Goal: Find contact information: Find contact information

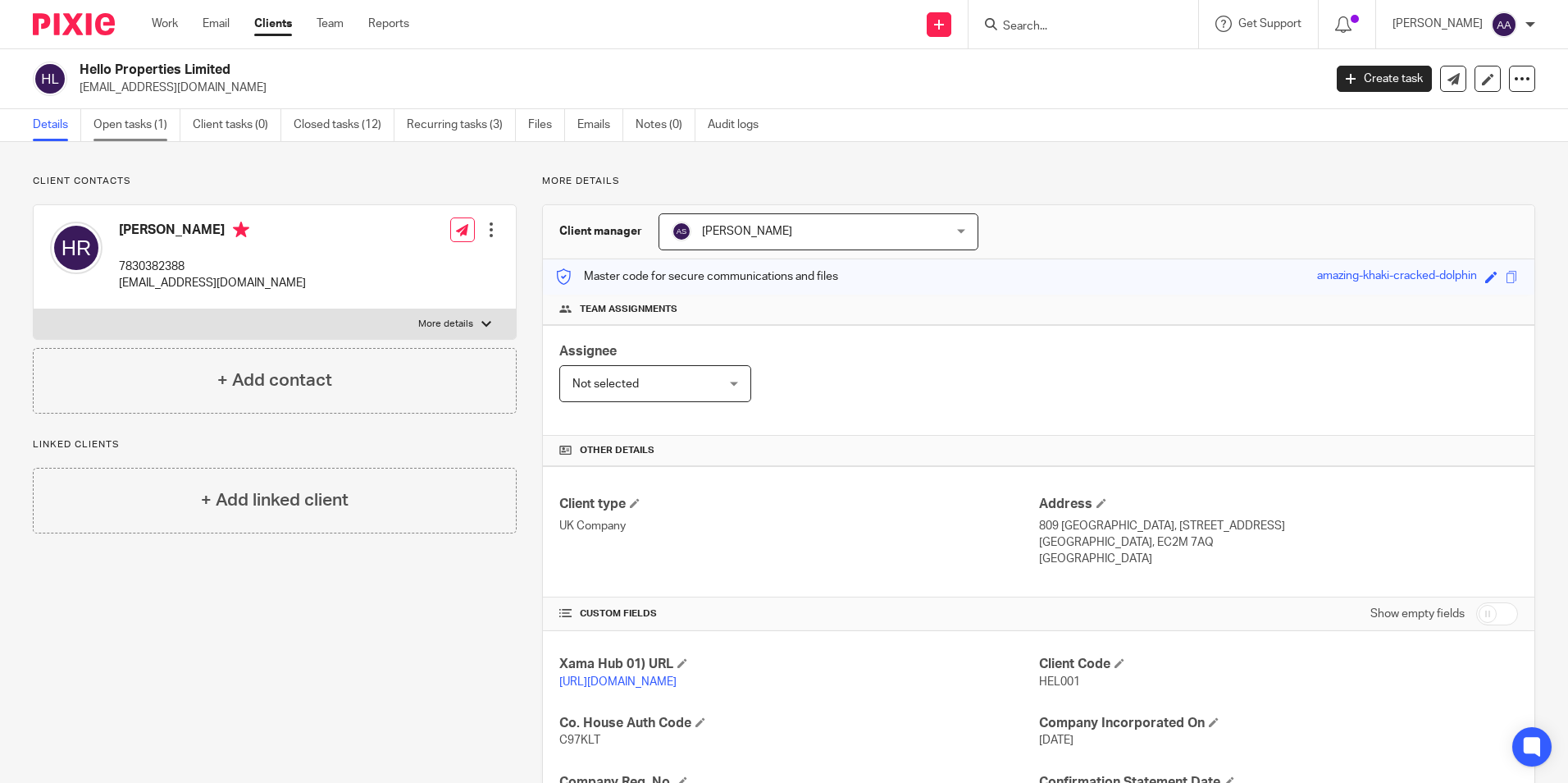
click at [131, 121] on link "Open tasks (1)" at bounding box center [136, 125] width 87 height 32
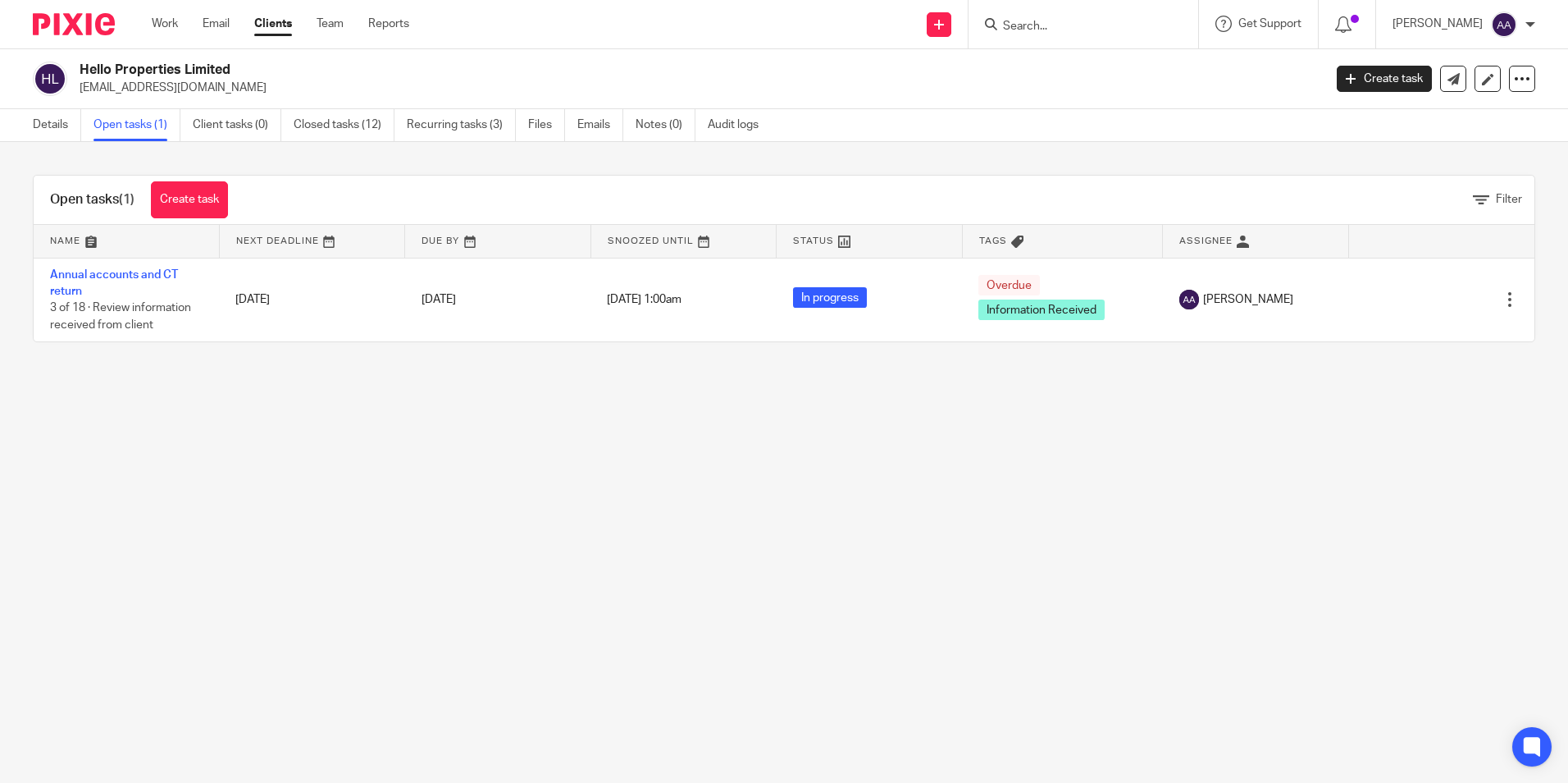
click at [53, 131] on link "Details" at bounding box center [57, 125] width 49 height 32
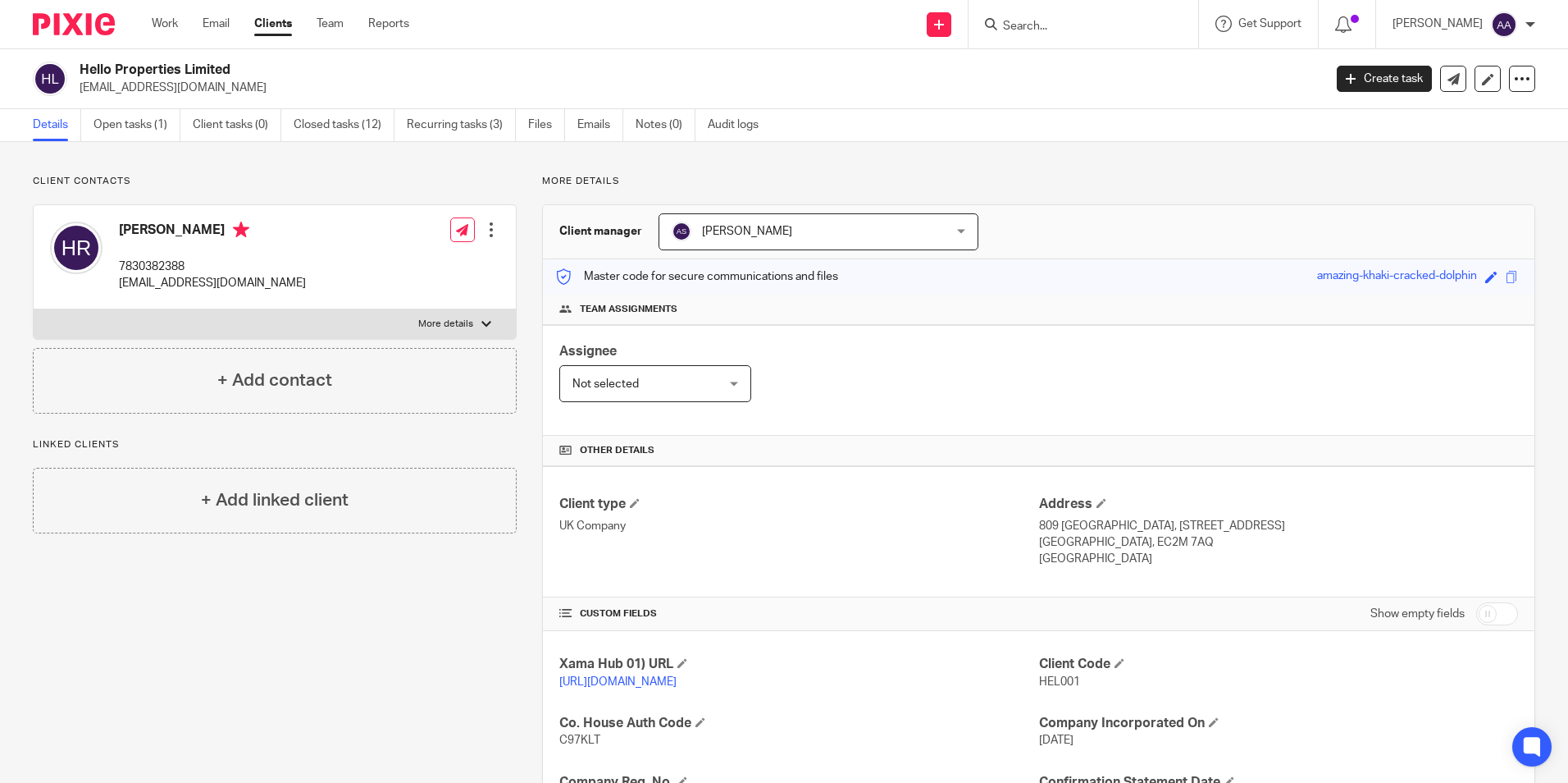
click at [1102, 26] on input "Search" at bounding box center [1075, 27] width 147 height 15
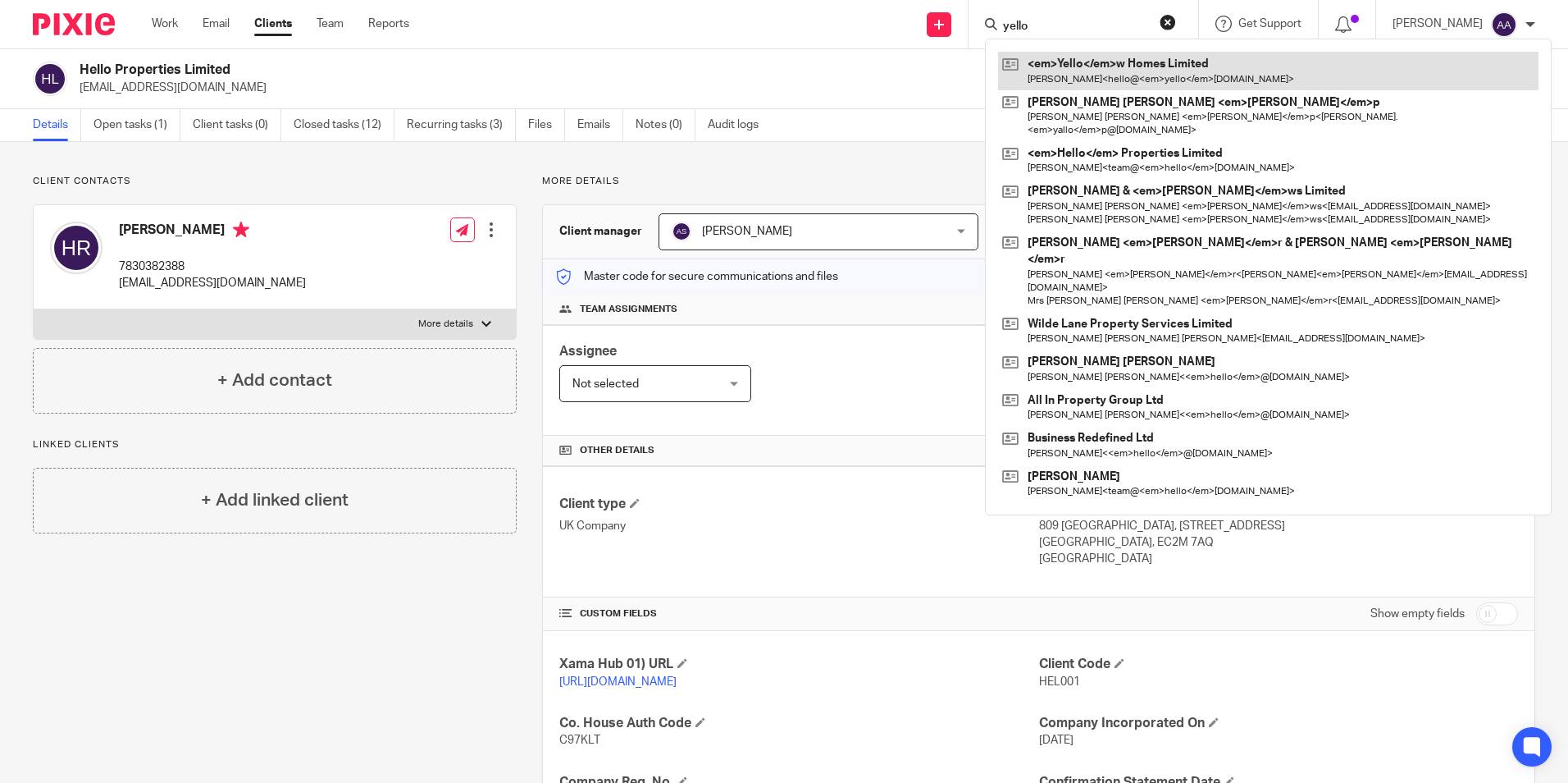
type input "yello"
click at [1093, 63] on link at bounding box center [1268, 70] width 540 height 37
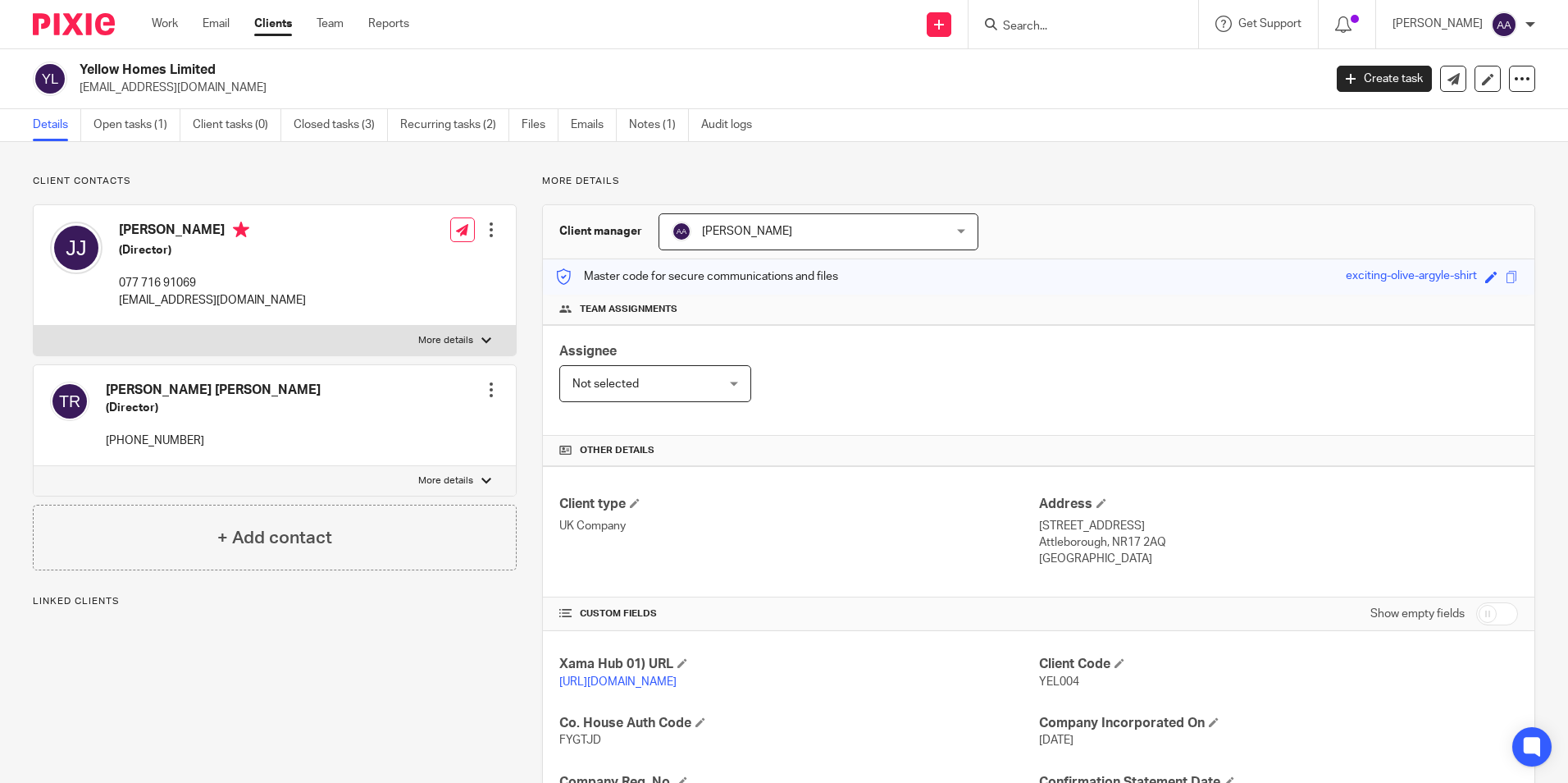
drag, startPoint x: 106, startPoint y: 434, endPoint x: 209, endPoint y: 438, distance: 103.1
click at [209, 438] on p "[PHONE_NUMBER]" at bounding box center [213, 440] width 215 height 17
copy p "[PHONE_NUMBER]"
drag, startPoint x: 160, startPoint y: 298, endPoint x: 187, endPoint y: 305, distance: 27.9
click at [160, 298] on p "hello@yellow-homes.co.uk" at bounding box center [212, 301] width 187 height 17
